Goal: Information Seeking & Learning: Learn about a topic

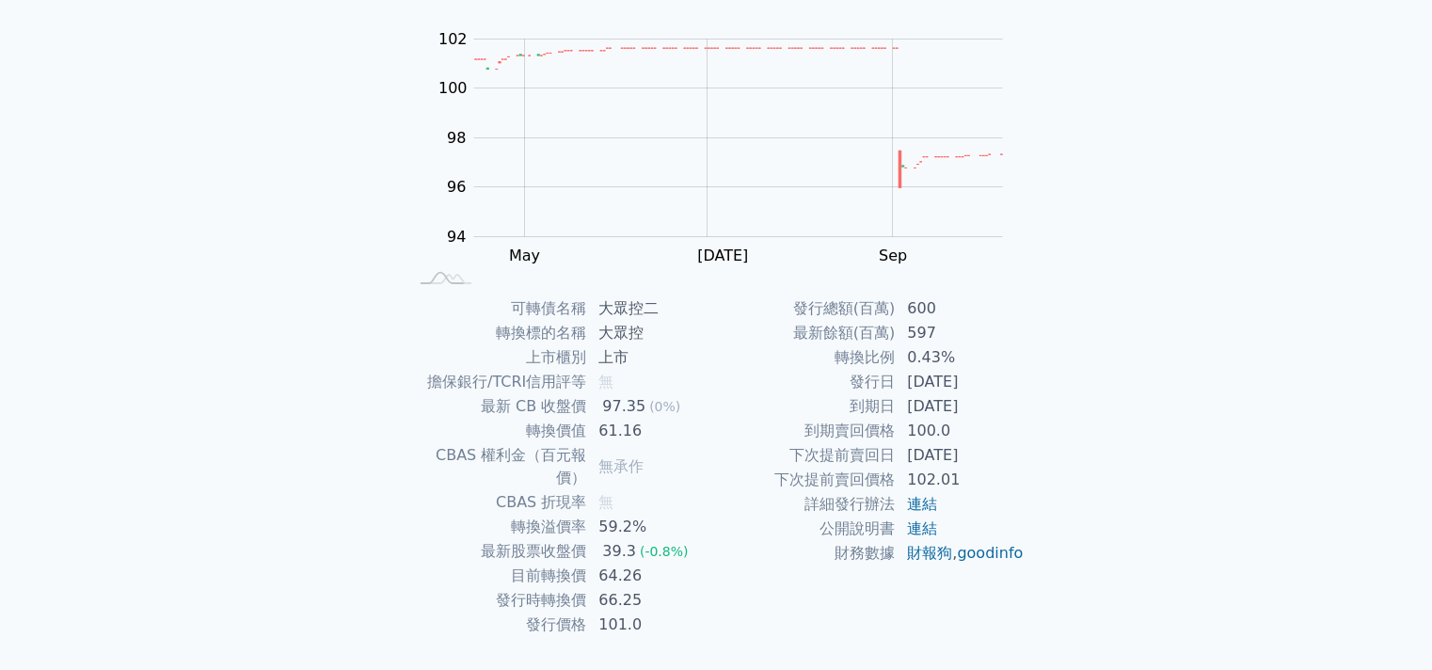
scroll to position [201, 0]
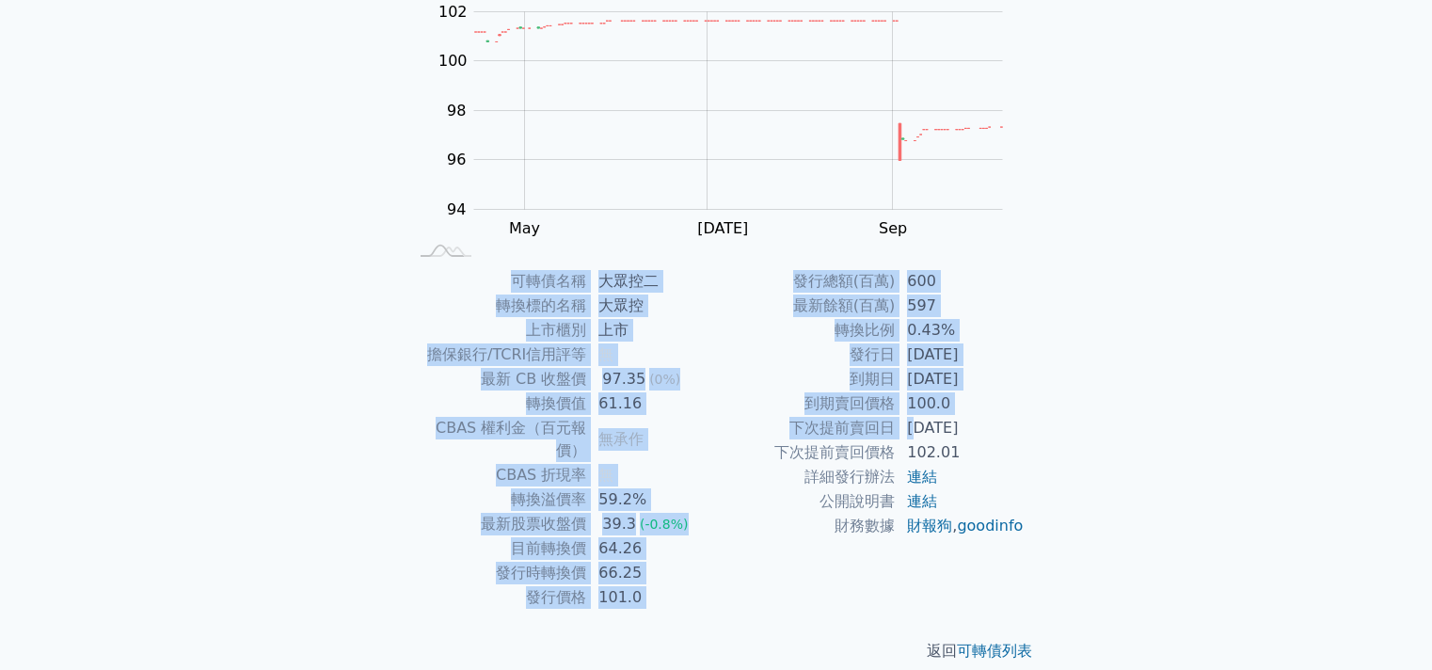
drag, startPoint x: 598, startPoint y: 265, endPoint x: 912, endPoint y: 430, distance: 354.0
click at [912, 430] on div "可轉債列表 › 37012 大眾控二 37012 大眾控二 可轉債詳細資訊 Zoom Out 100 93 94 95 96 97 98 104 100 10…" at bounding box center [716, 268] width 662 height 849
click at [912, 430] on td "[DATE]" at bounding box center [960, 428] width 129 height 24
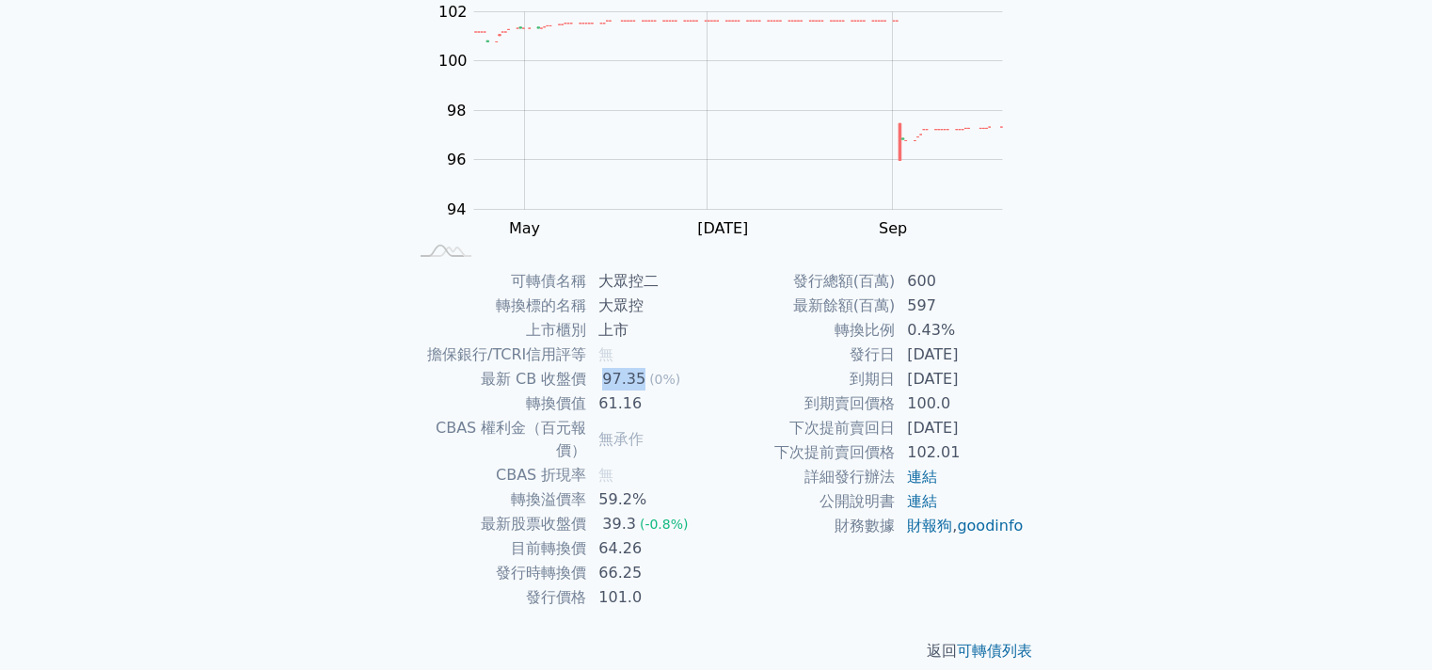
drag, startPoint x: 599, startPoint y: 374, endPoint x: 640, endPoint y: 378, distance: 40.7
click at [640, 378] on div "97.35" at bounding box center [623, 379] width 51 height 23
drag, startPoint x: 594, startPoint y: 406, endPoint x: 643, endPoint y: 405, distance: 49.0
click at [643, 405] on td "61.16" at bounding box center [651, 403] width 129 height 24
click at [653, 389] on div "(0%)" at bounding box center [664, 379] width 31 height 23
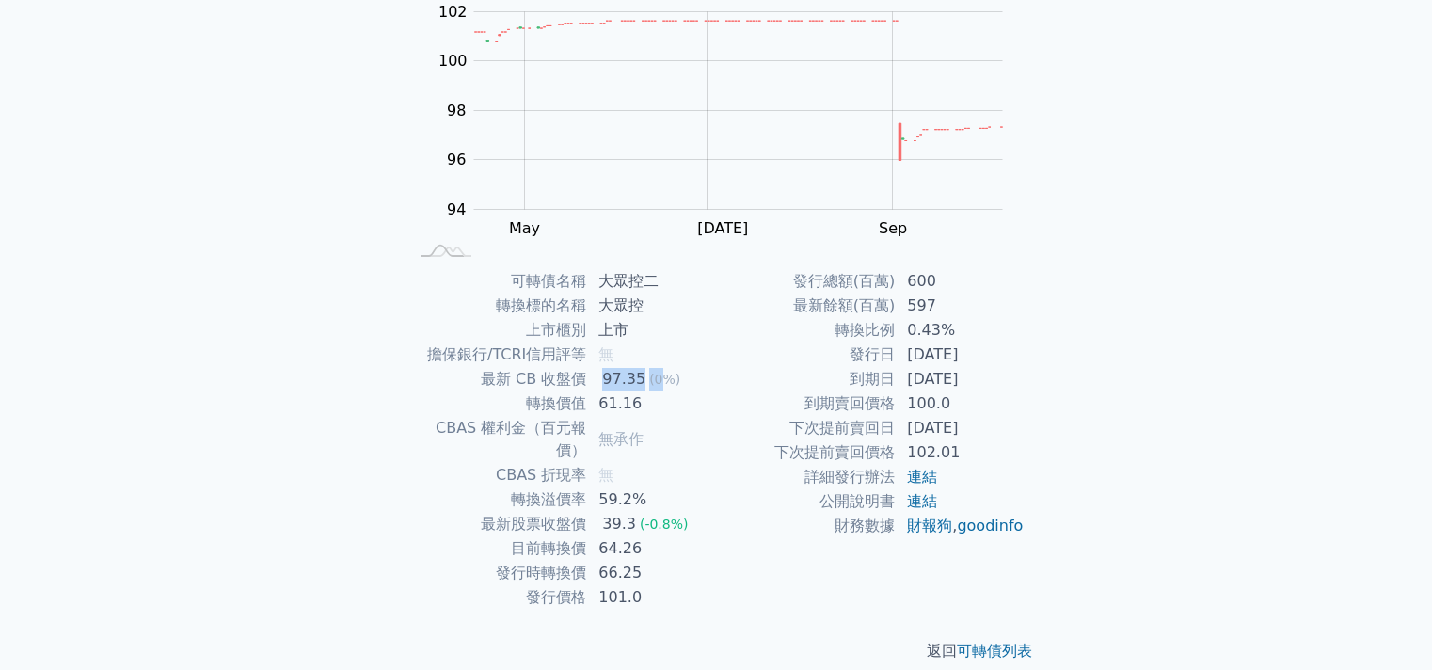
drag, startPoint x: 595, startPoint y: 375, endPoint x: 661, endPoint y: 374, distance: 65.9
click at [661, 374] on td "97.35 (0%)" at bounding box center [651, 379] width 129 height 24
click at [657, 414] on td "61.16" at bounding box center [651, 403] width 129 height 24
drag, startPoint x: 601, startPoint y: 405, endPoint x: 645, endPoint y: 400, distance: 44.5
click at [645, 400] on td "61.16" at bounding box center [651, 403] width 129 height 24
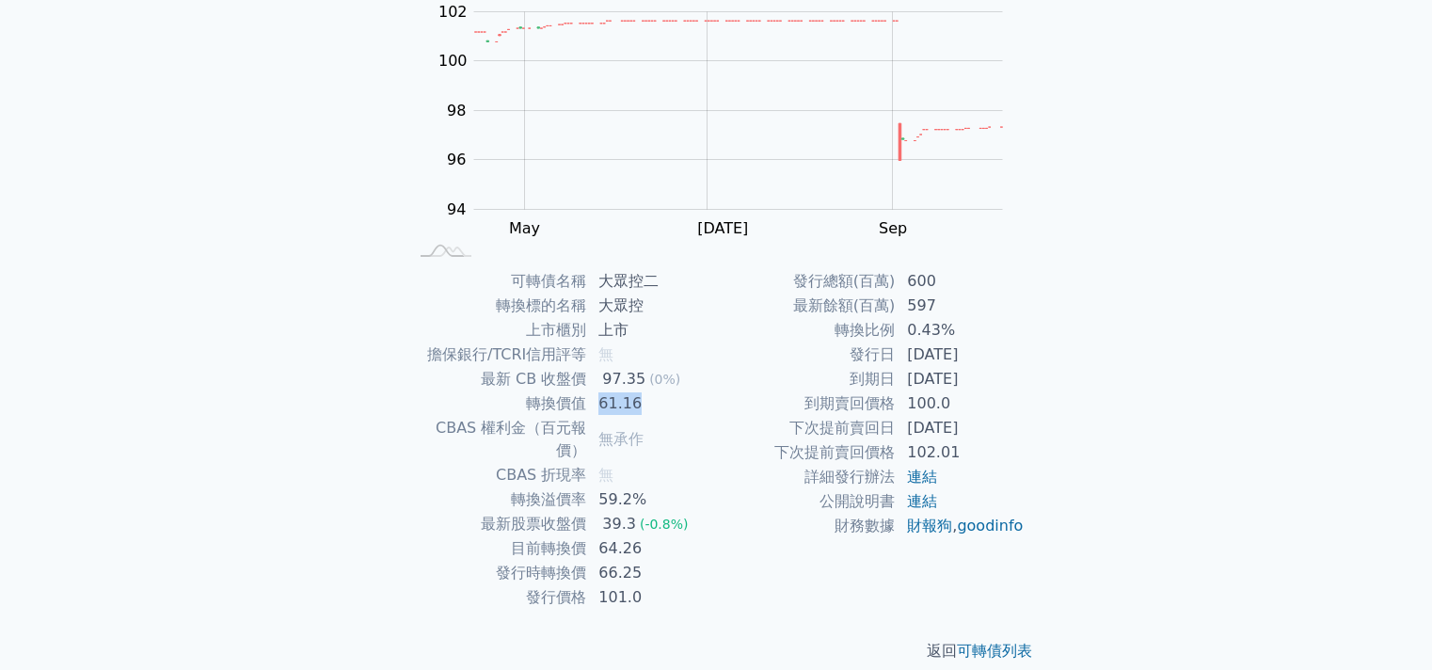
click at [645, 400] on td "61.16" at bounding box center [651, 403] width 129 height 24
drag, startPoint x: 589, startPoint y: 379, endPoint x: 651, endPoint y: 381, distance: 62.1
click at [651, 381] on td "97.35 (0%)" at bounding box center [651, 379] width 129 height 24
drag, startPoint x: 603, startPoint y: 405, endPoint x: 662, endPoint y: 406, distance: 59.3
click at [662, 406] on td "61.16" at bounding box center [651, 403] width 129 height 24
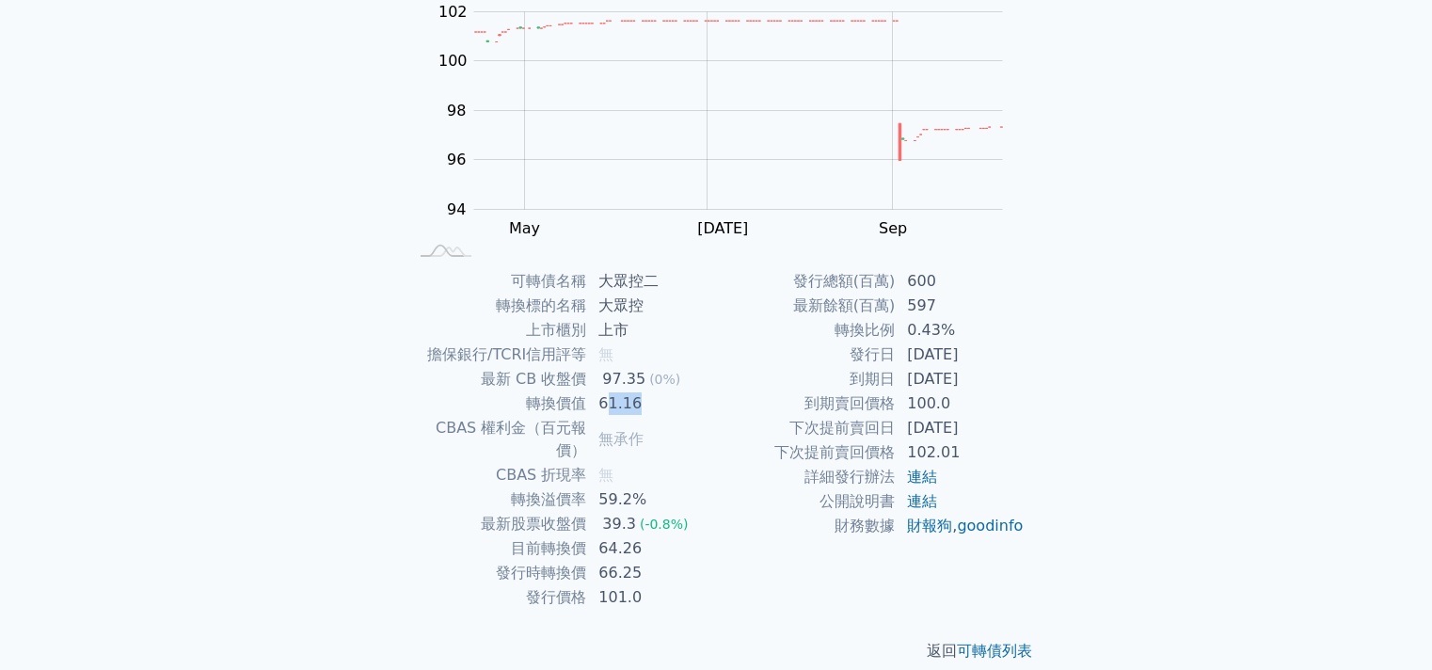
click at [662, 406] on td "61.16" at bounding box center [651, 403] width 129 height 24
drag, startPoint x: 598, startPoint y: 378, endPoint x: 656, endPoint y: 381, distance: 57.5
click at [656, 381] on td "97.35 (0%)" at bounding box center [651, 379] width 129 height 24
drag, startPoint x: 603, startPoint y: 400, endPoint x: 655, endPoint y: 400, distance: 51.8
click at [655, 400] on td "61.16" at bounding box center [651, 403] width 129 height 24
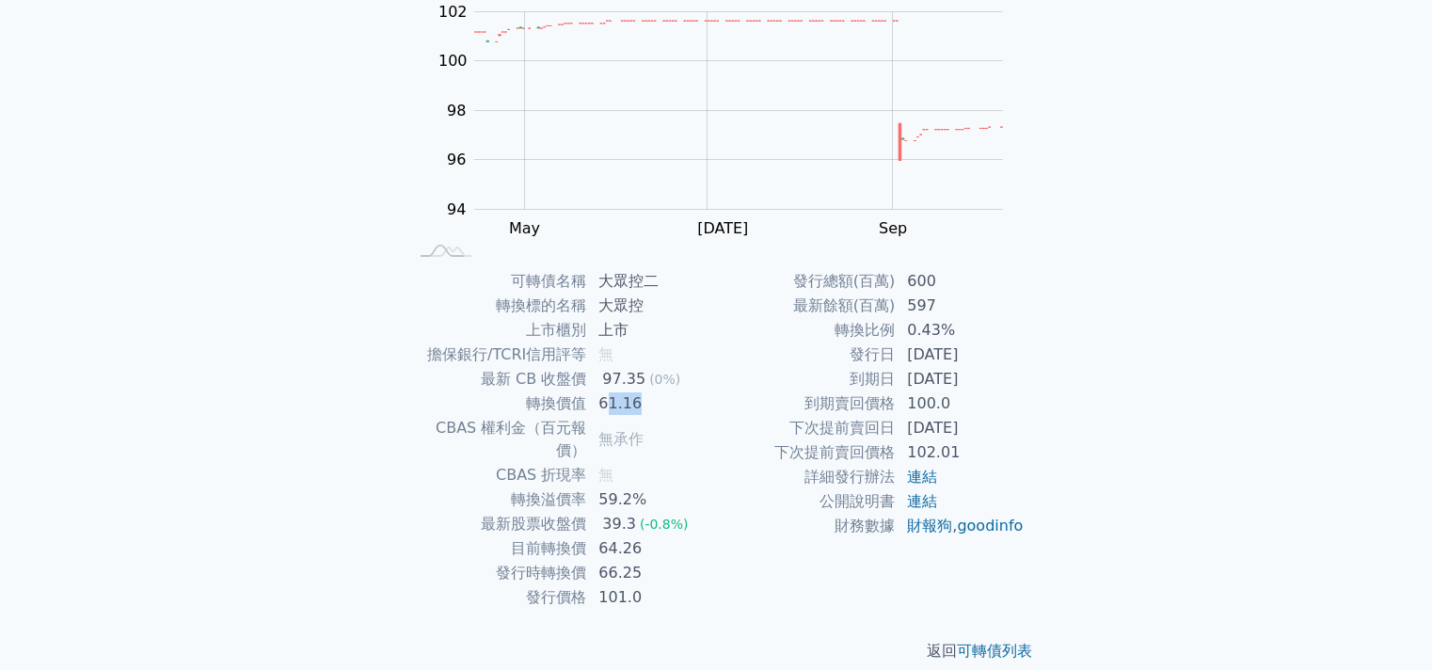
click at [655, 400] on td "61.16" at bounding box center [651, 403] width 129 height 24
drag, startPoint x: 606, startPoint y: 379, endPoint x: 677, endPoint y: 385, distance: 70.8
click at [677, 385] on td "97.35 (0%)" at bounding box center [651, 379] width 129 height 24
drag, startPoint x: 609, startPoint y: 402, endPoint x: 673, endPoint y: 404, distance: 64.0
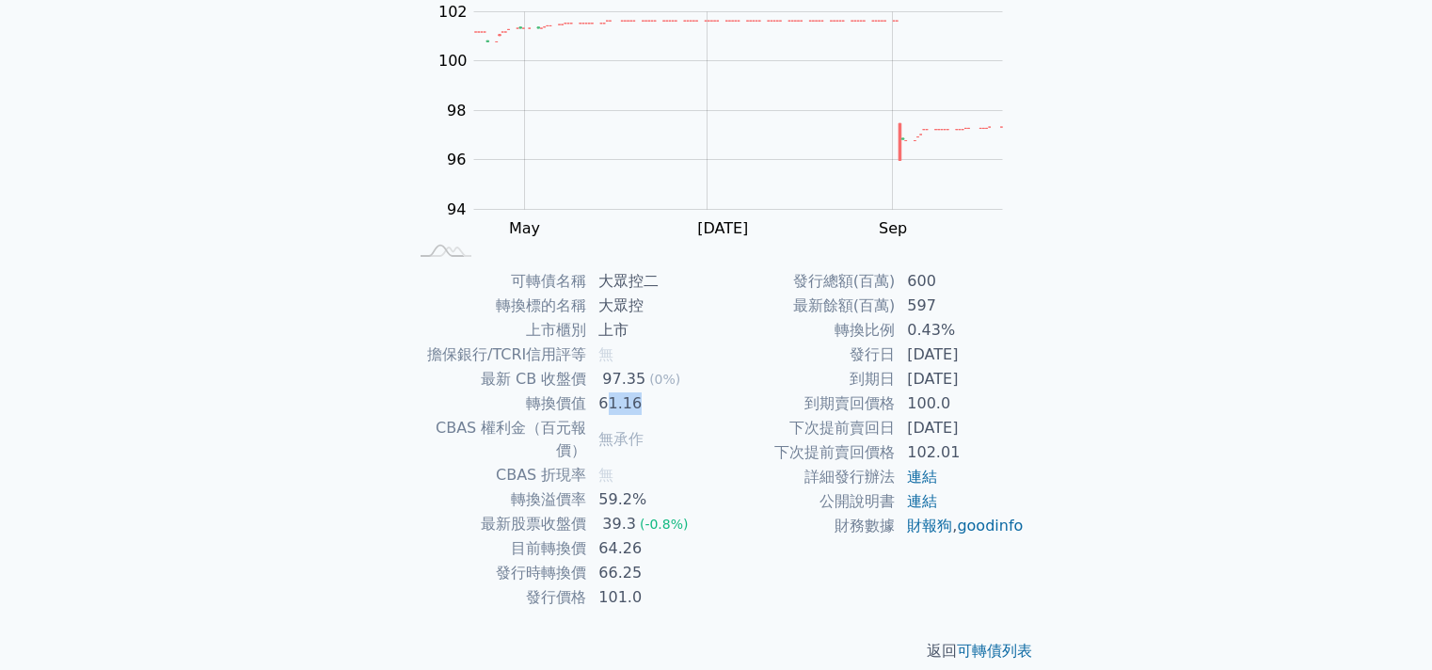
click at [673, 404] on td "61.16" at bounding box center [651, 403] width 129 height 24
drag, startPoint x: 616, startPoint y: 384, endPoint x: 677, endPoint y: 388, distance: 60.3
click at [677, 388] on td "97.35 (0%)" at bounding box center [651, 379] width 129 height 24
drag, startPoint x: 607, startPoint y: 400, endPoint x: 674, endPoint y: 404, distance: 66.9
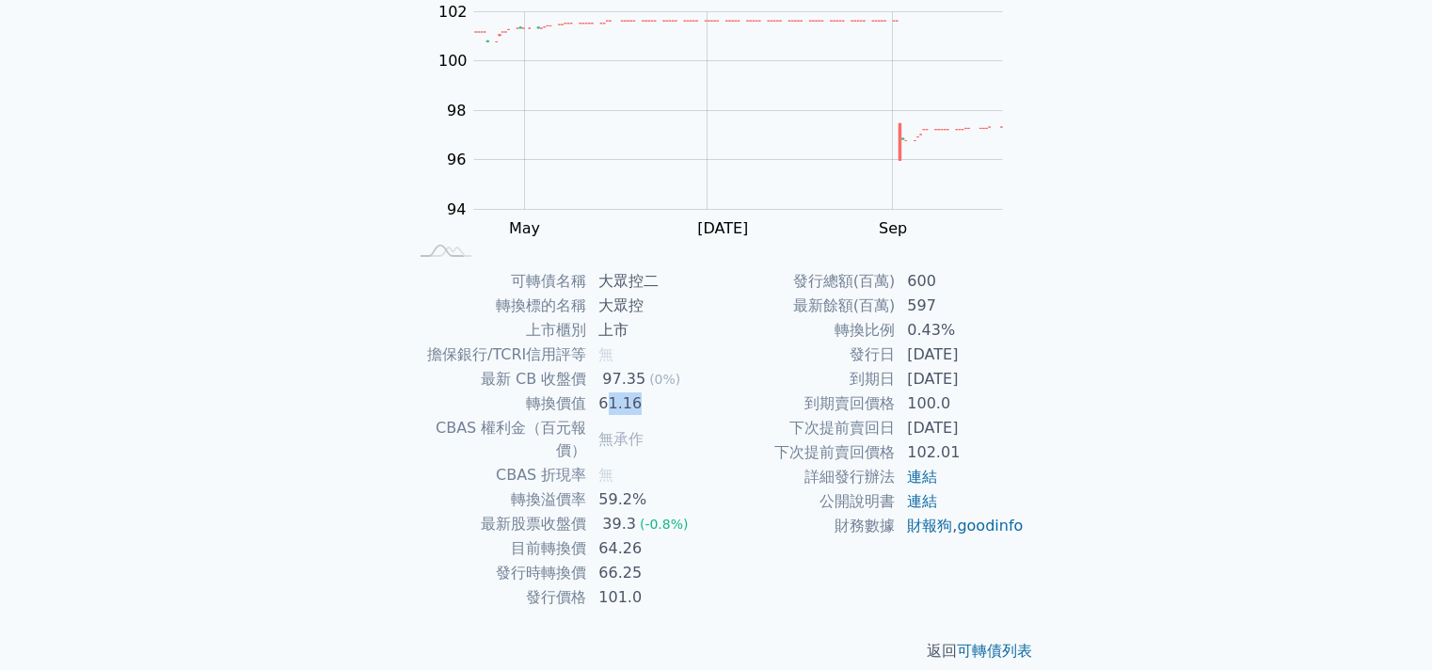
click at [674, 404] on td "61.16" at bounding box center [651, 403] width 129 height 24
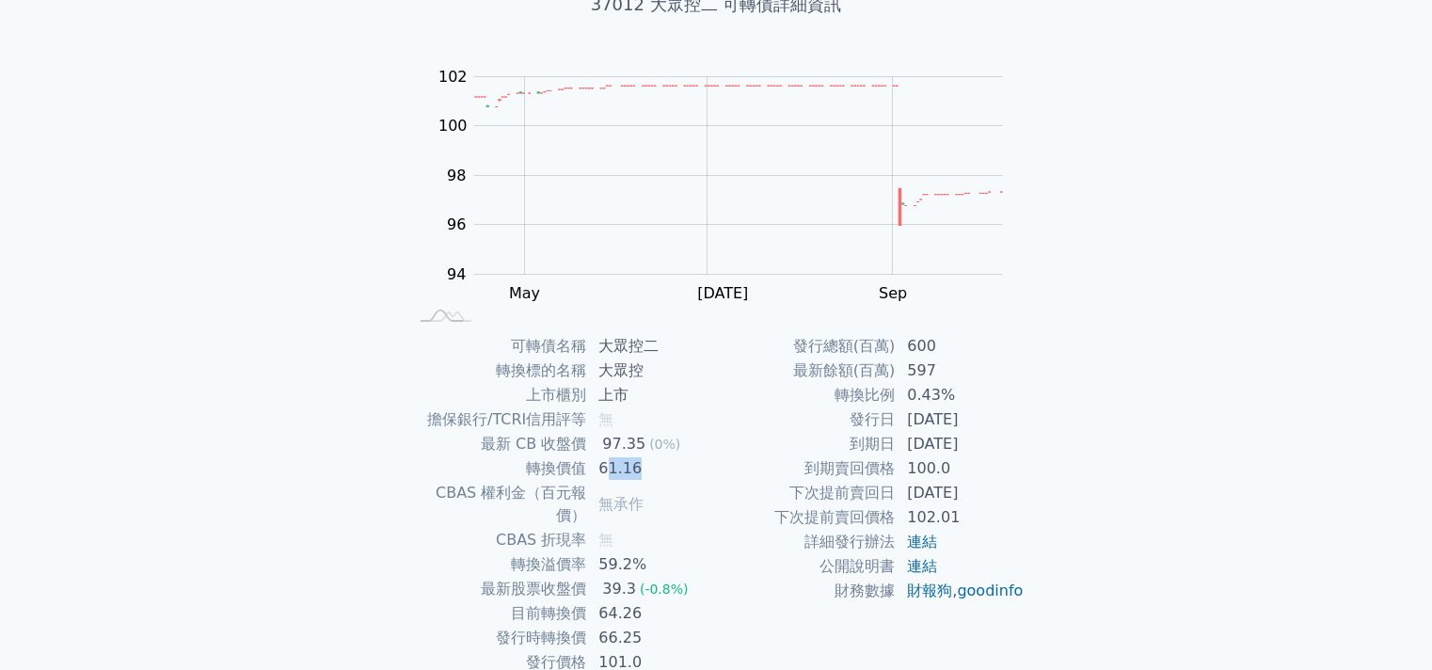
scroll to position [76, 0]
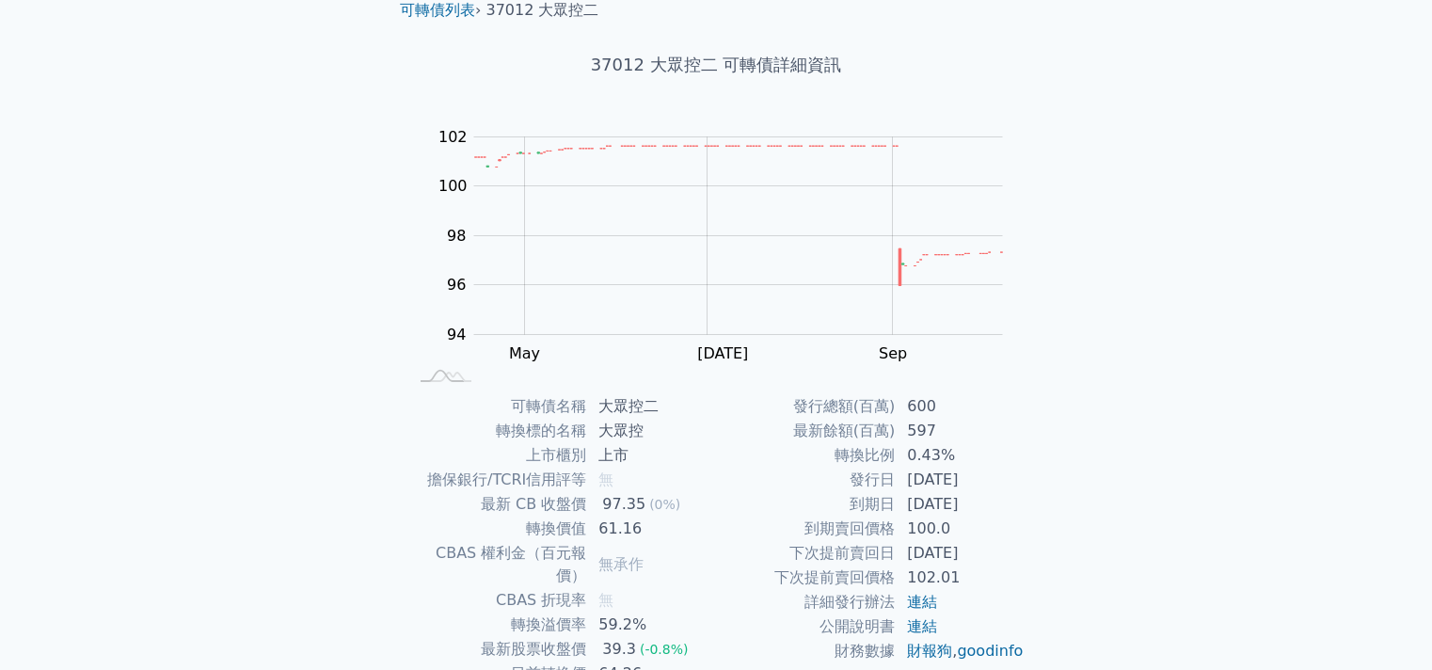
click at [740, 429] on td "最新餘額(百萬)" at bounding box center [806, 431] width 180 height 24
drag, startPoint x: 864, startPoint y: 458, endPoint x: 968, endPoint y: 462, distance: 104.5
click at [968, 462] on tr "轉換比例 0.43%" at bounding box center [870, 455] width 309 height 24
drag, startPoint x: 968, startPoint y: 462, endPoint x: 944, endPoint y: 457, distance: 24.9
click at [968, 462] on td "0.43%" at bounding box center [960, 455] width 129 height 24
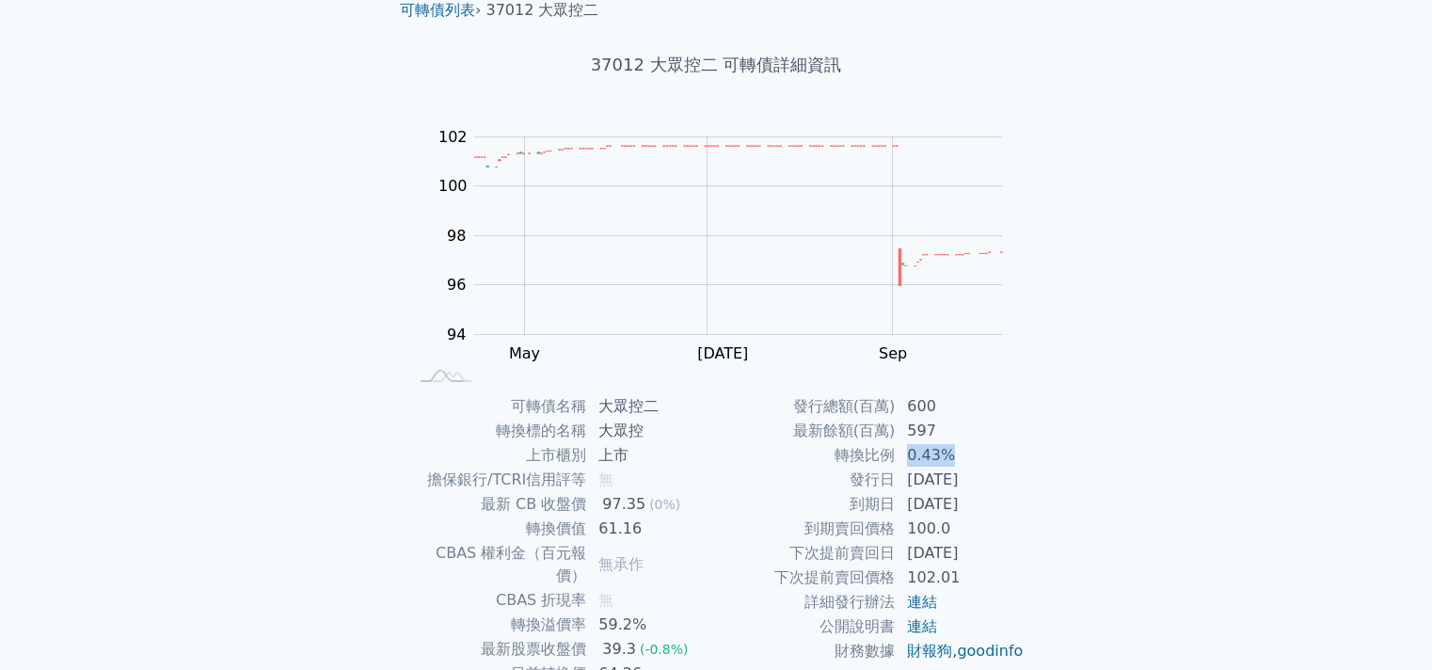
drag, startPoint x: 900, startPoint y: 453, endPoint x: 978, endPoint y: 453, distance: 77.2
click at [976, 453] on tr "轉換比例 0.43%" at bounding box center [870, 455] width 309 height 24
click at [978, 453] on td "0.43%" at bounding box center [960, 455] width 129 height 24
drag, startPoint x: 984, startPoint y: 454, endPoint x: 830, endPoint y: 451, distance: 154.4
click at [830, 451] on tr "轉換比例 0.43%" at bounding box center [870, 455] width 309 height 24
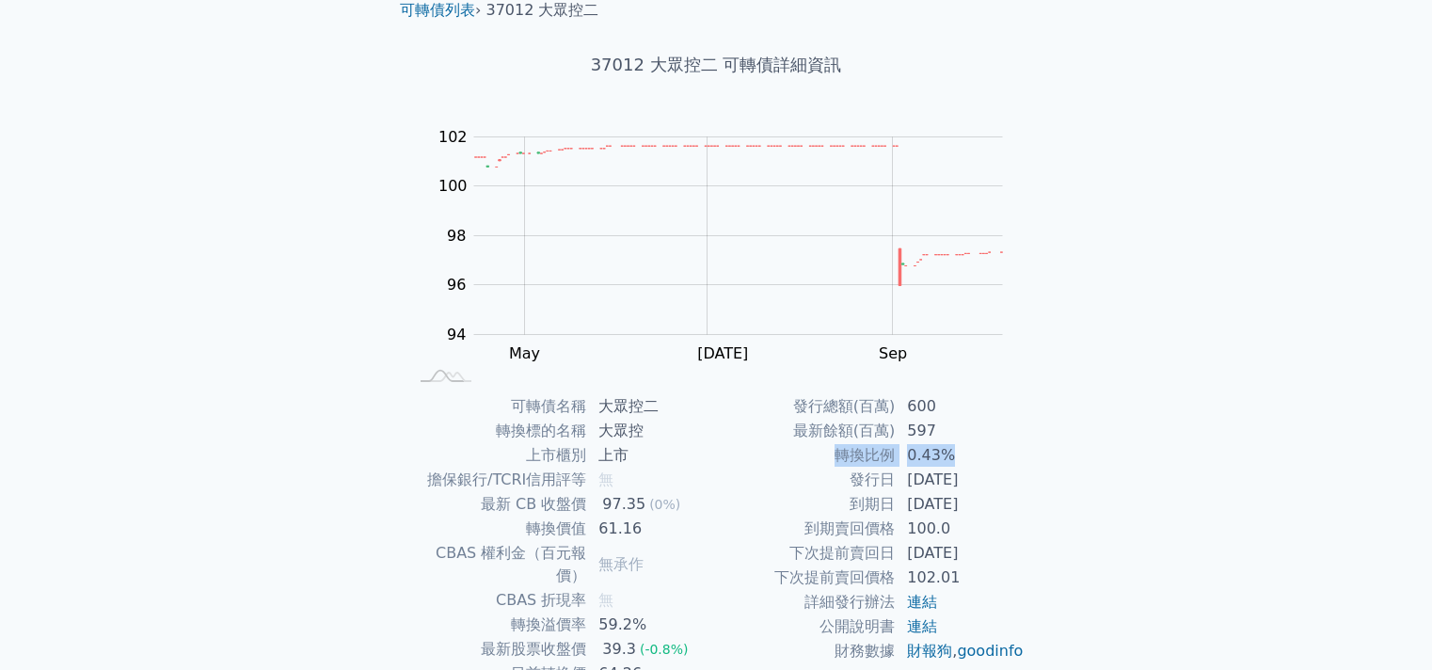
click at [828, 451] on td "轉換比例" at bounding box center [806, 455] width 180 height 24
drag, startPoint x: 823, startPoint y: 456, endPoint x: 952, endPoint y: 459, distance: 128.9
click at [952, 458] on tr "轉換比例 0.43%" at bounding box center [870, 455] width 309 height 24
click at [953, 459] on td "0.43%" at bounding box center [960, 455] width 129 height 24
drag, startPoint x: 964, startPoint y: 459, endPoint x: 835, endPoint y: 456, distance: 129.9
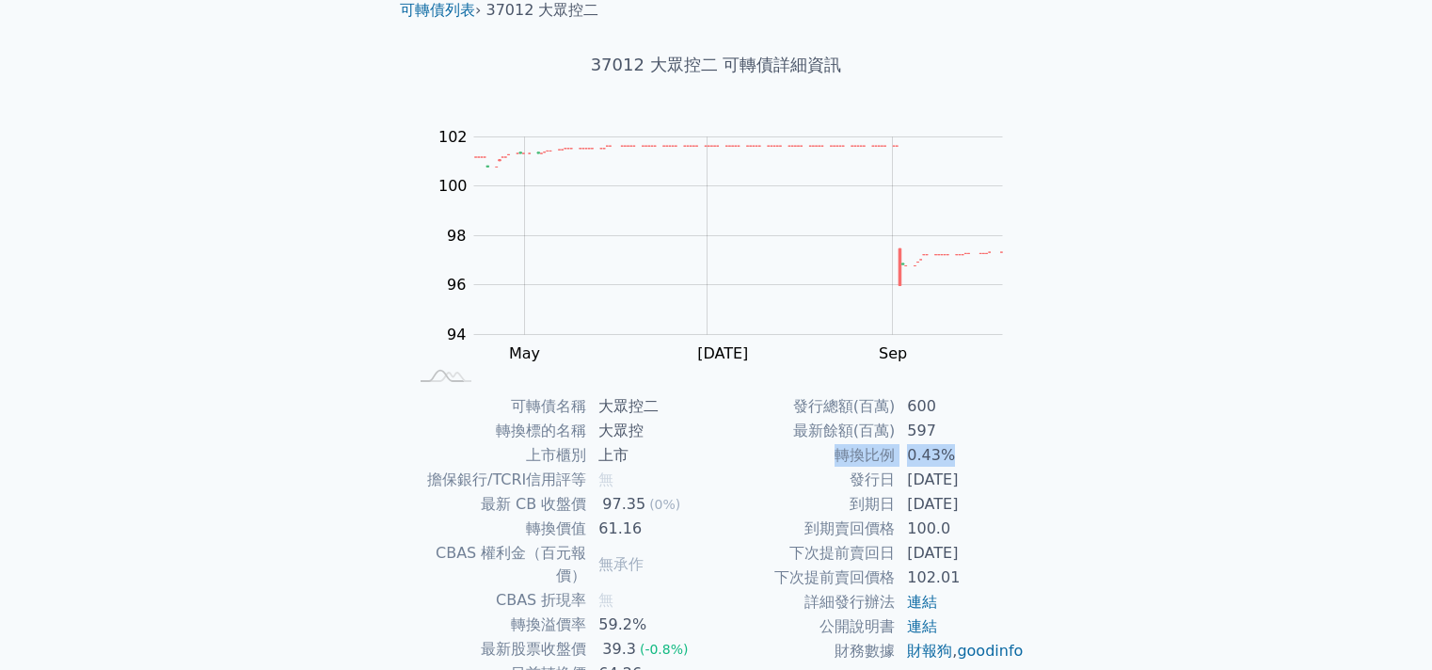
click at [835, 456] on tr "轉換比例 0.43%" at bounding box center [870, 455] width 309 height 24
click at [835, 456] on td "轉換比例" at bounding box center [806, 455] width 180 height 24
drag, startPoint x: 836, startPoint y: 456, endPoint x: 952, endPoint y: 455, distance: 115.7
click at [952, 455] on tr "轉換比例 0.43%" at bounding box center [870, 455] width 309 height 24
click at [1007, 452] on td "0.43%" at bounding box center [960, 455] width 129 height 24
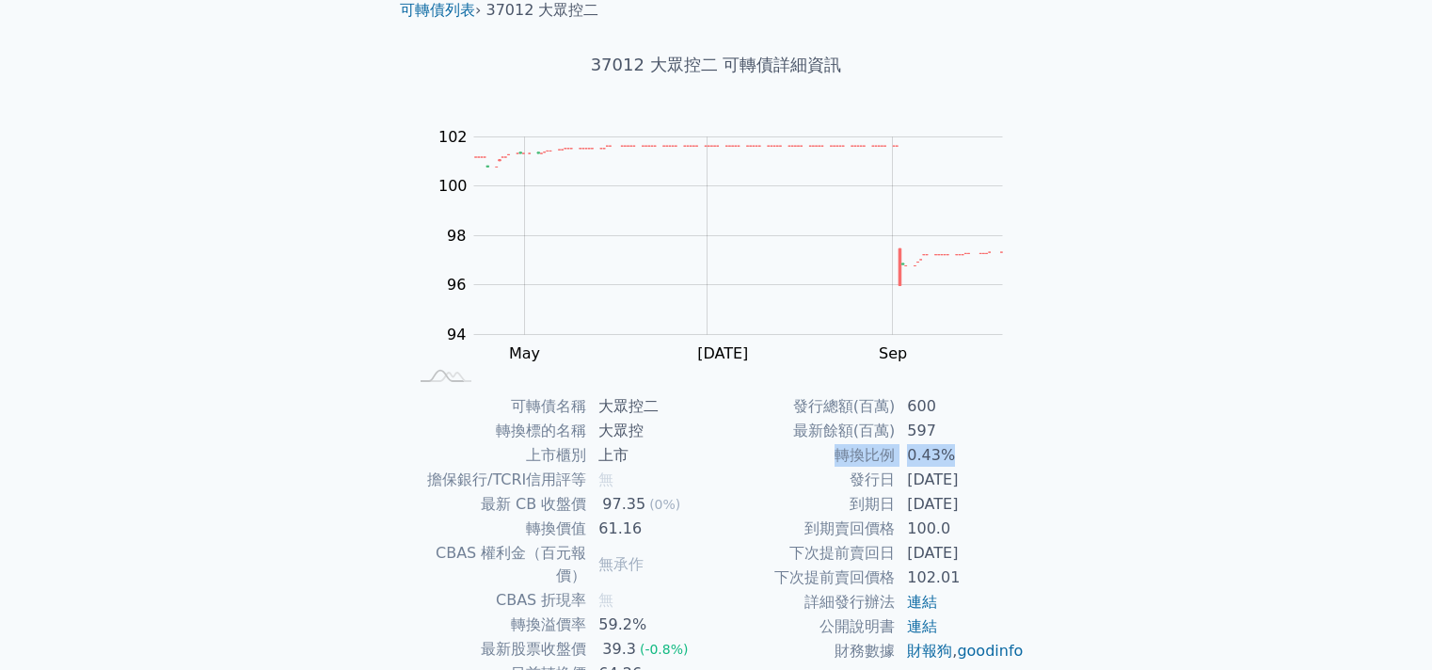
drag, startPoint x: 975, startPoint y: 461, endPoint x: 790, endPoint y: 456, distance: 184.5
click at [790, 456] on tr "轉換比例 0.43%" at bounding box center [870, 455] width 309 height 24
click at [790, 456] on td "轉換比例" at bounding box center [806, 455] width 180 height 24
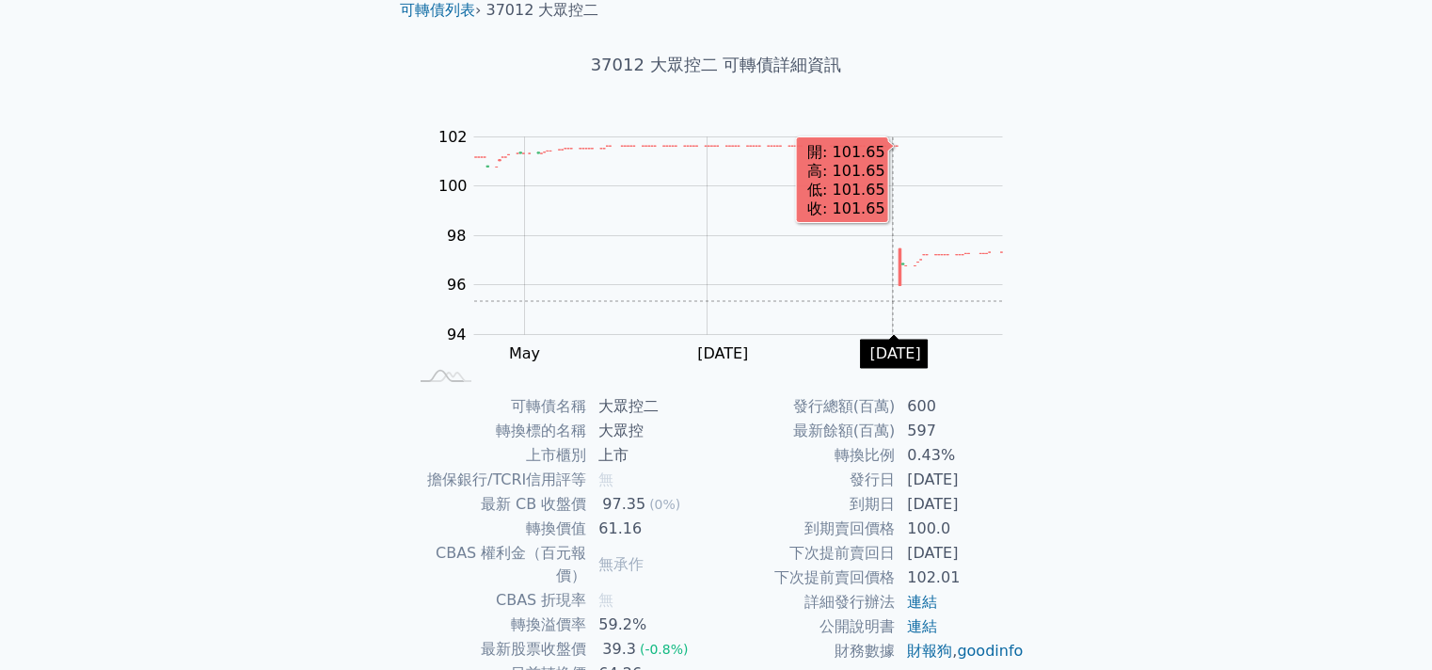
scroll to position [201, 0]
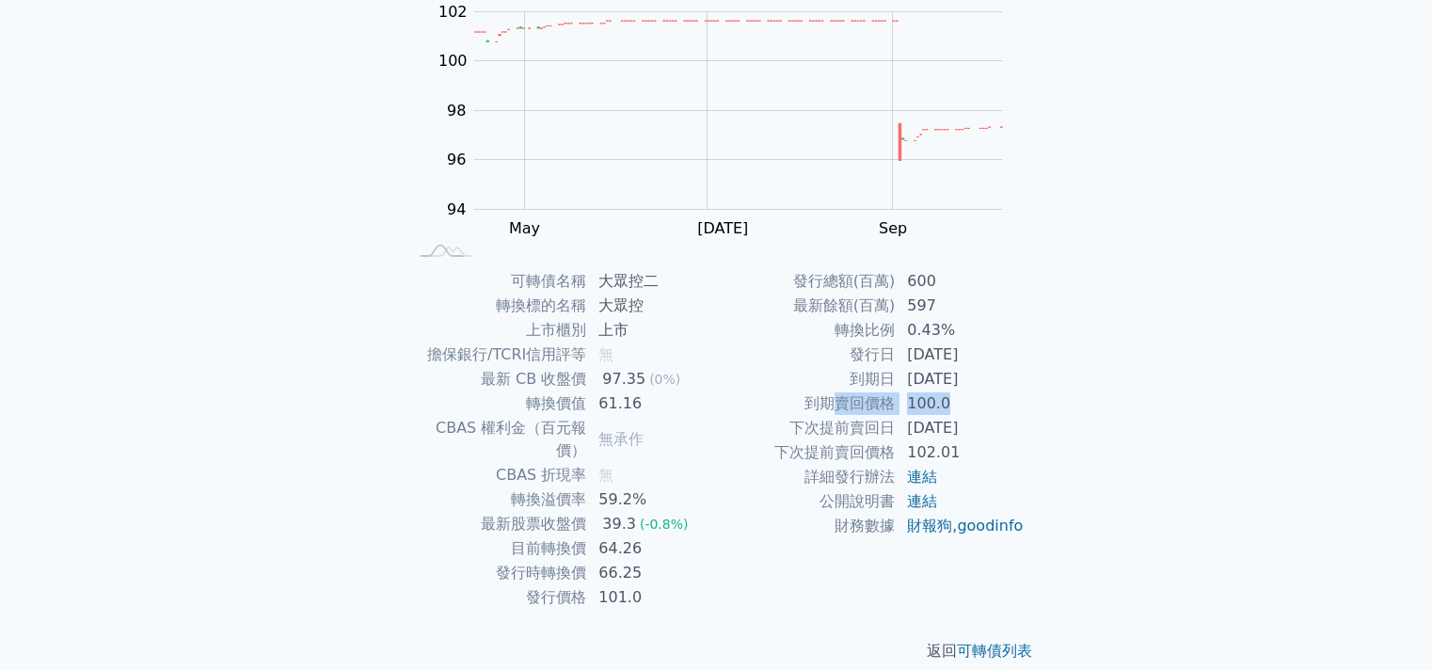
drag, startPoint x: 957, startPoint y: 405, endPoint x: 840, endPoint y: 399, distance: 116.8
click at [840, 399] on tr "到期賣回價格 100.0" at bounding box center [870, 403] width 309 height 24
click at [840, 399] on td "到期賣回價格" at bounding box center [806, 403] width 180 height 24
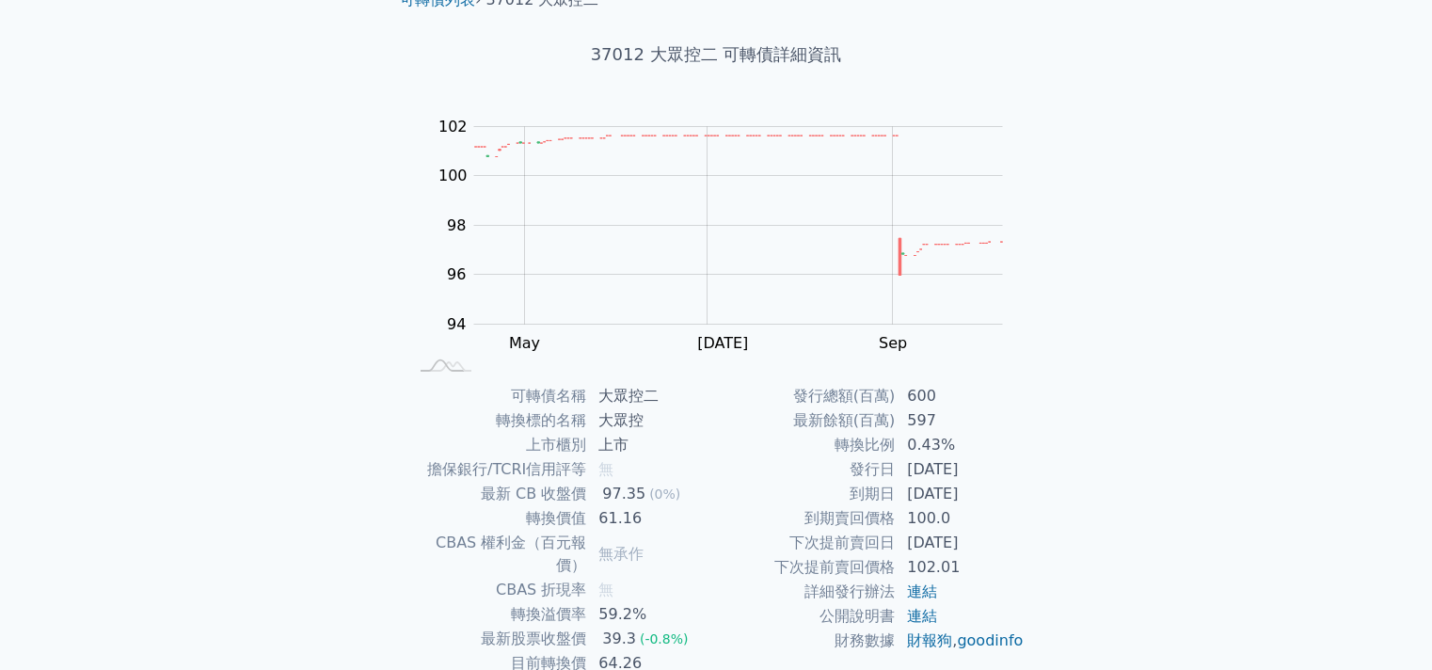
scroll to position [0, 0]
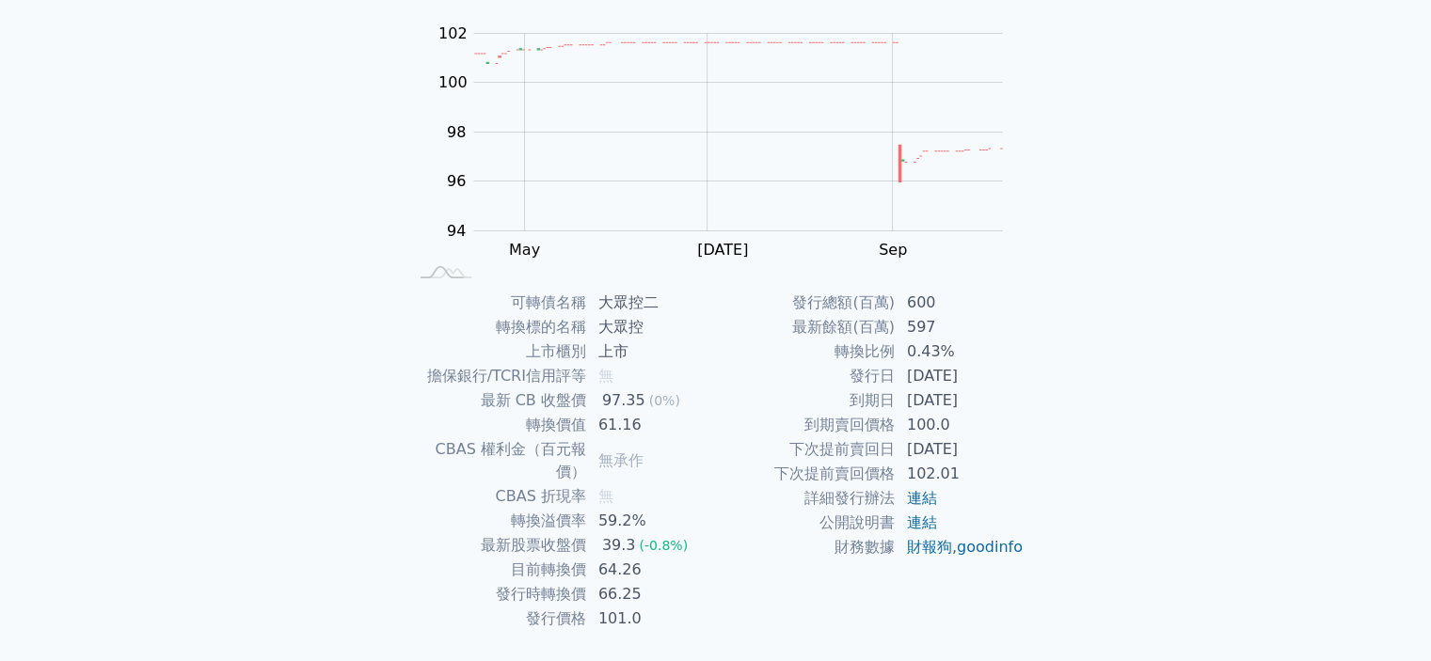
scroll to position [210, 0]
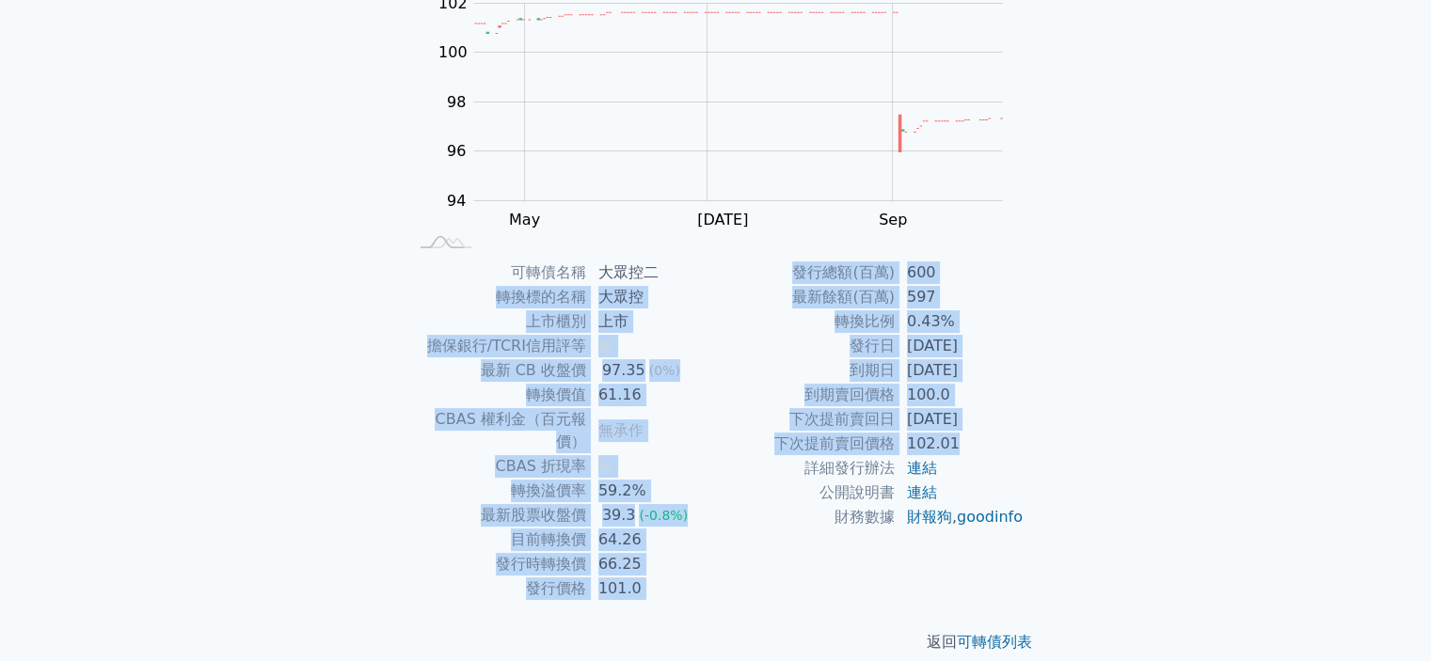
drag, startPoint x: 967, startPoint y: 447, endPoint x: 441, endPoint y: 309, distance: 543.9
click at [441, 309] on div "可轉債名稱 大眾控二 轉換標的名稱 大眾控 上市櫃別 上市 擔保銀行/TCRI信用評等 無 最新 CB 收盤價 97.35 (0%) 轉換價值 61.16 C…" at bounding box center [716, 431] width 662 height 341
click at [441, 310] on td "上市櫃別" at bounding box center [497, 322] width 180 height 24
